Goal: Task Accomplishment & Management: Complete application form

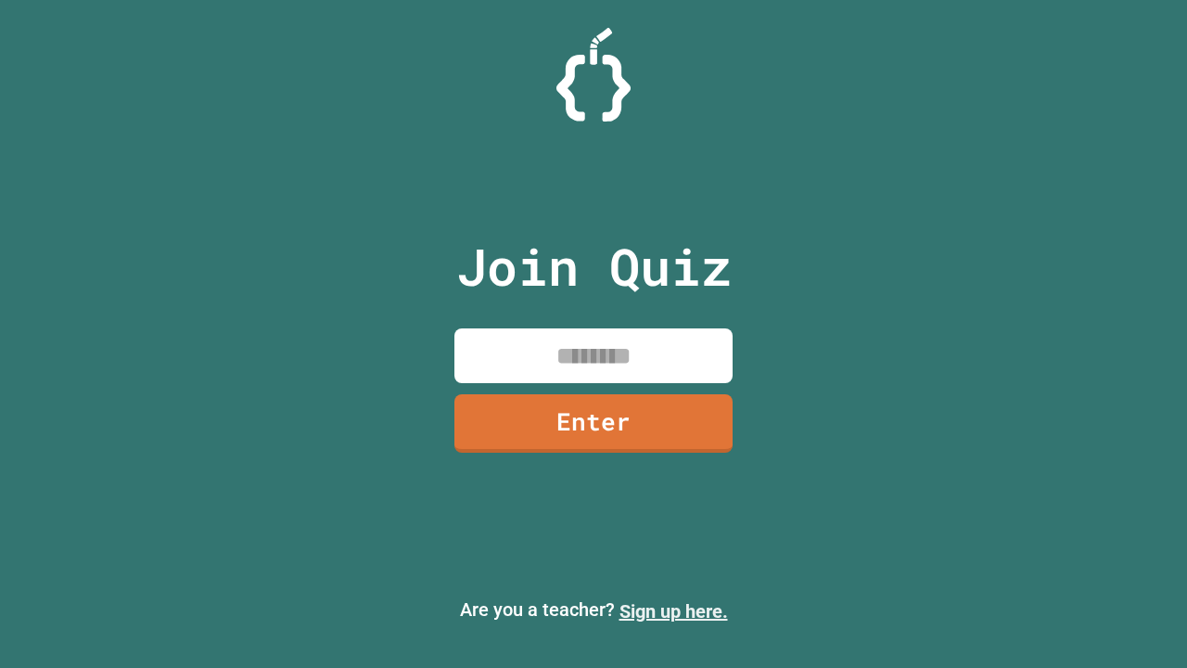
click at [673, 611] on link "Sign up here." at bounding box center [674, 611] width 109 height 22
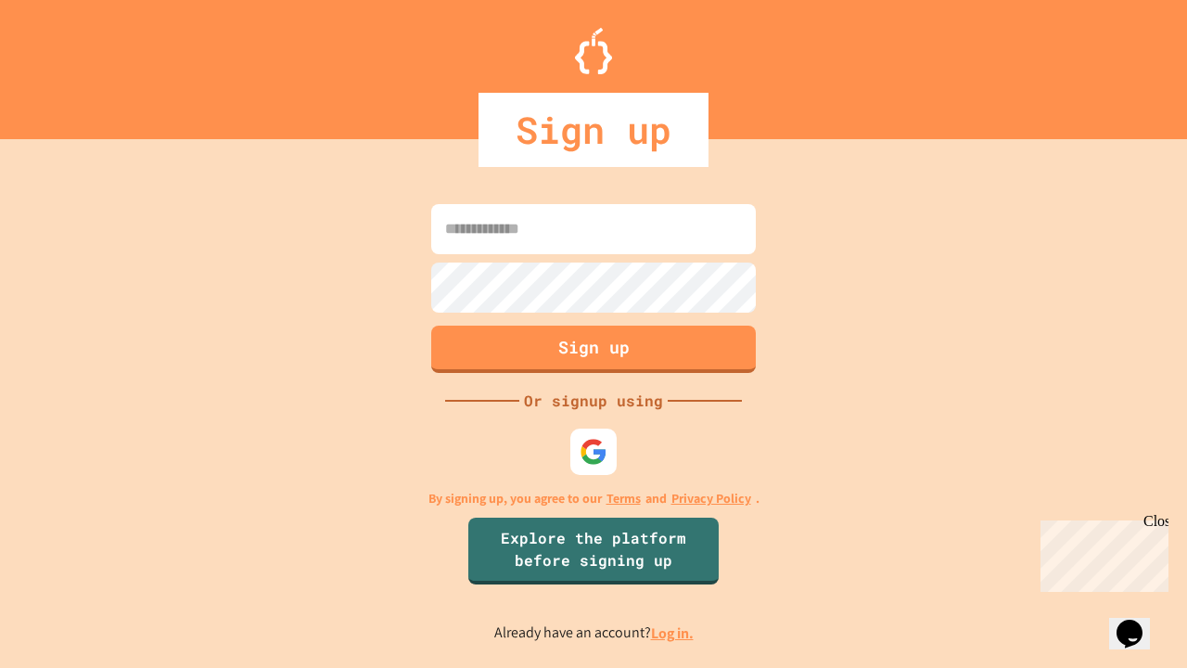
click at [673, 633] on link "Log in." at bounding box center [672, 632] width 43 height 19
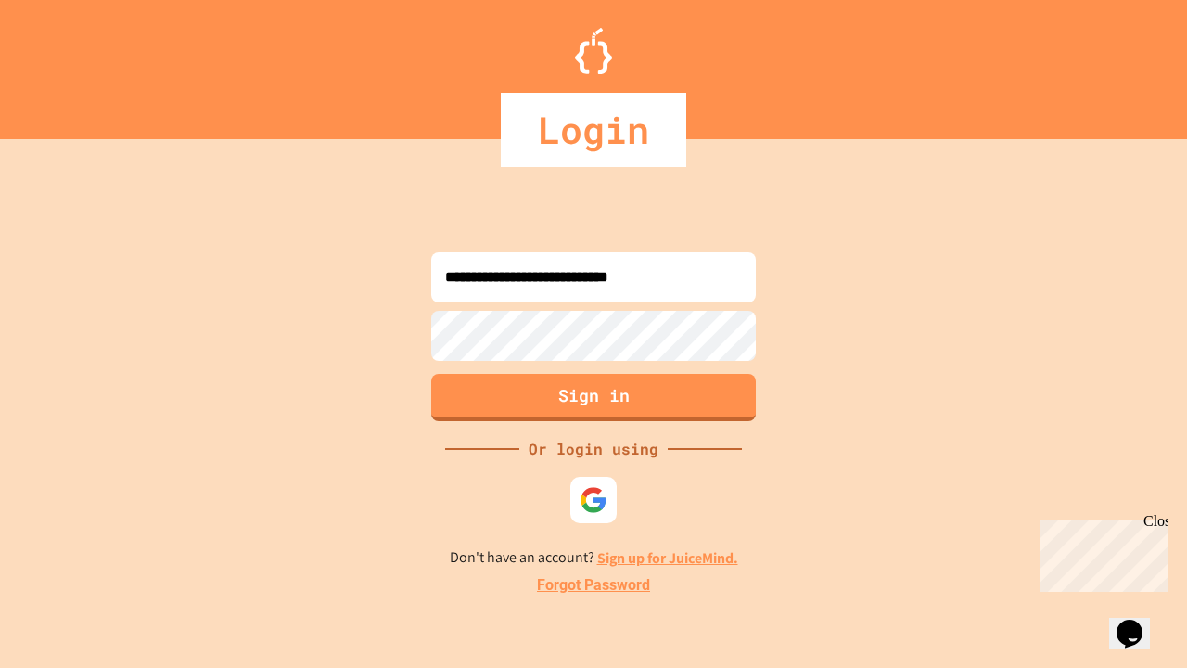
type input "**********"
